Goal: Information Seeking & Learning: Find specific fact

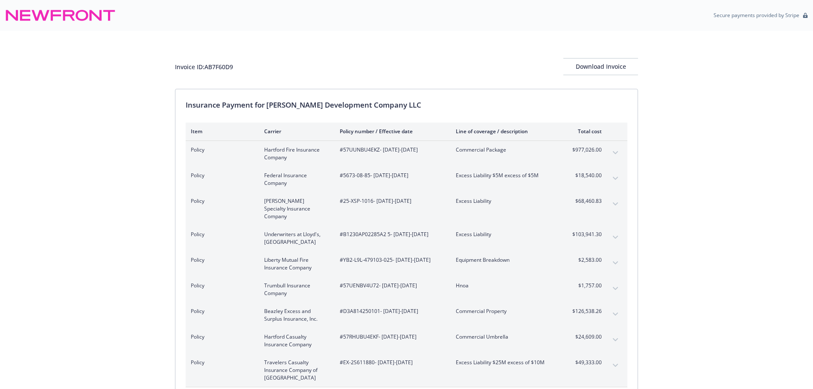
click at [614, 178] on icon "expand content" at bounding box center [615, 178] width 5 height 3
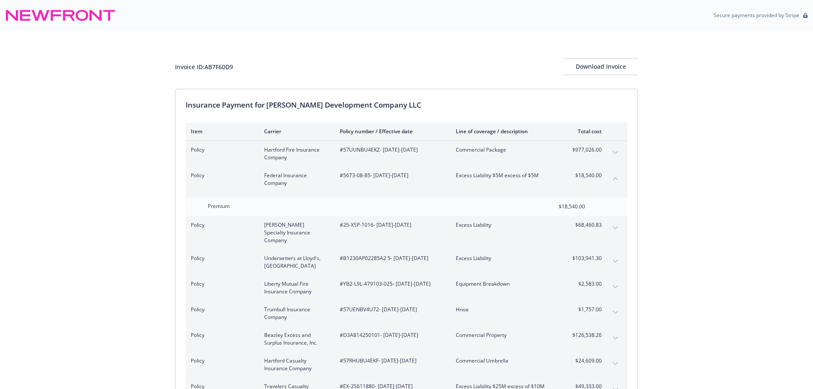
click at [614, 178] on icon "collapse content" at bounding box center [615, 178] width 5 height 3
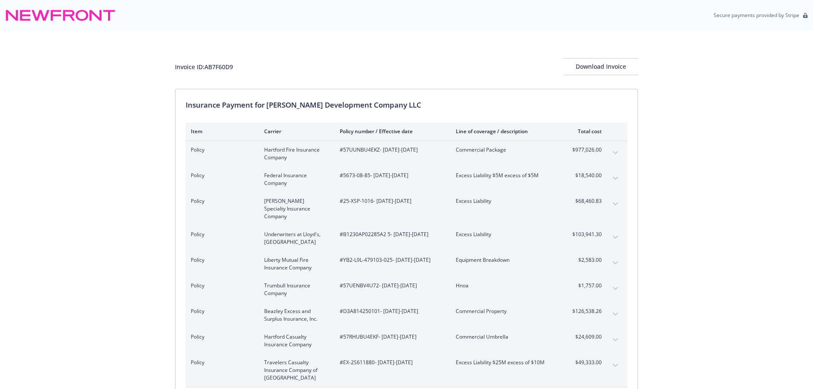
click at [614, 178] on icon "expand content" at bounding box center [615, 178] width 5 height 3
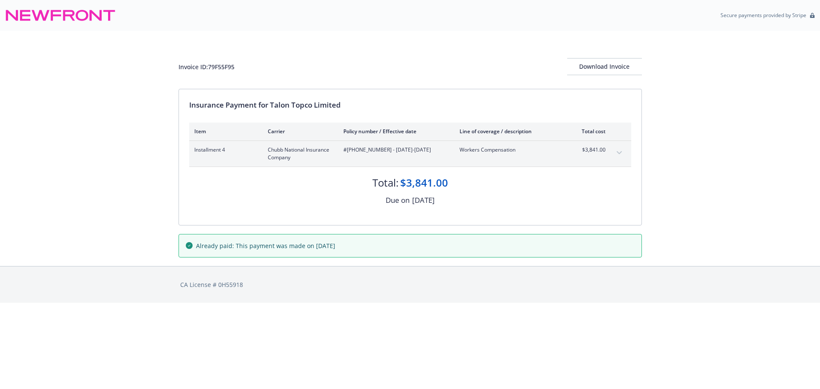
click at [321, 104] on div "Insurance Payment for Talon Topco Limited" at bounding box center [410, 104] width 442 height 11
copy div "Limited"
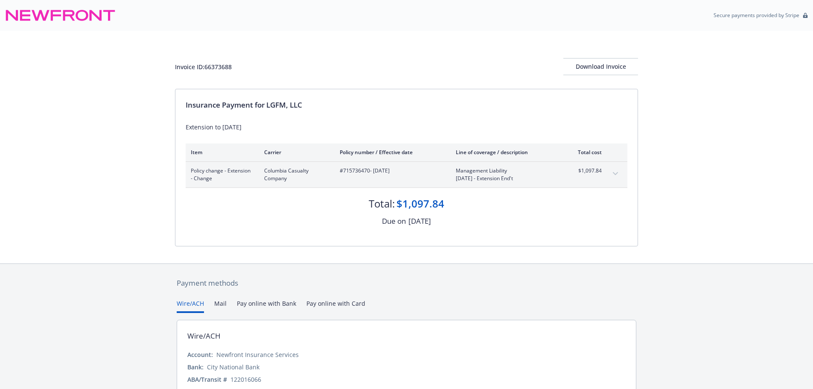
click at [354, 170] on span "#715736470 - 06/06/2025" at bounding box center [391, 171] width 102 height 8
copy span "715736470"
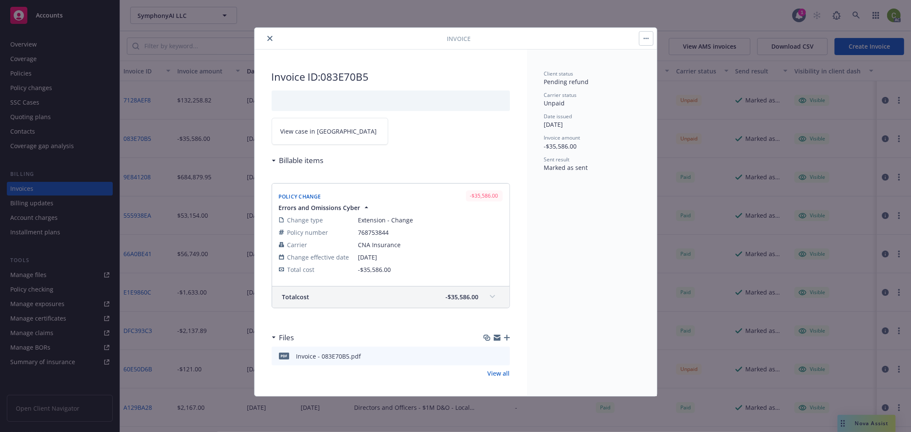
click at [374, 229] on span "768753844" at bounding box center [430, 232] width 144 height 9
drag, startPoint x: 374, startPoint y: 229, endPoint x: 412, endPoint y: 197, distance: 49.1
click at [374, 228] on span "768753844" at bounding box center [430, 232] width 144 height 9
copy span "768753844"
click at [339, 73] on h2 "Invoice ID: 083E70B5" at bounding box center [391, 77] width 238 height 14
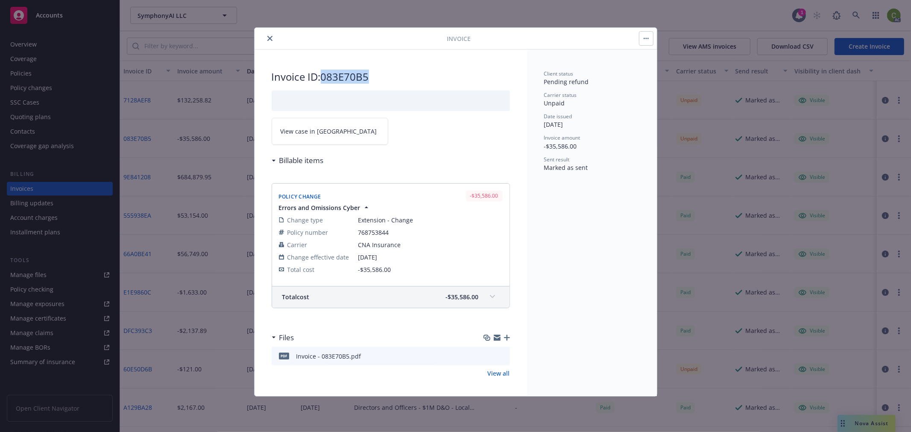
drag, startPoint x: 339, startPoint y: 73, endPoint x: 336, endPoint y: 102, distance: 29.6
click at [339, 73] on h2 "Invoice ID: 083E70B5" at bounding box center [391, 77] width 238 height 14
copy h2 "083E70B5"
click at [272, 37] on icon "close" at bounding box center [269, 38] width 5 height 5
